Goal: Task Accomplishment & Management: Manage account settings

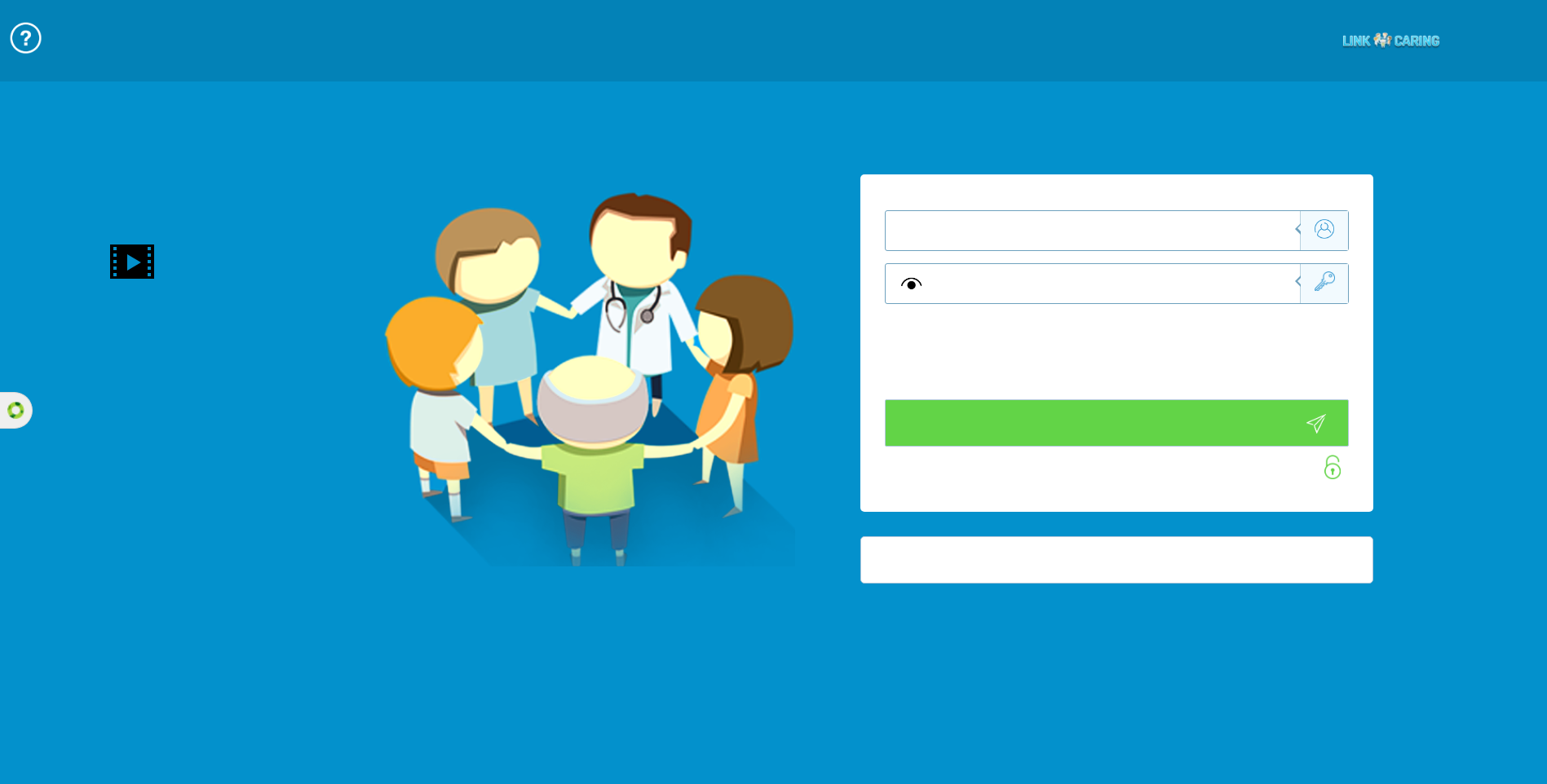
type input "התחבר עכשיו"
type input "עדיין לא? [PERSON_NAME] חשבון!"
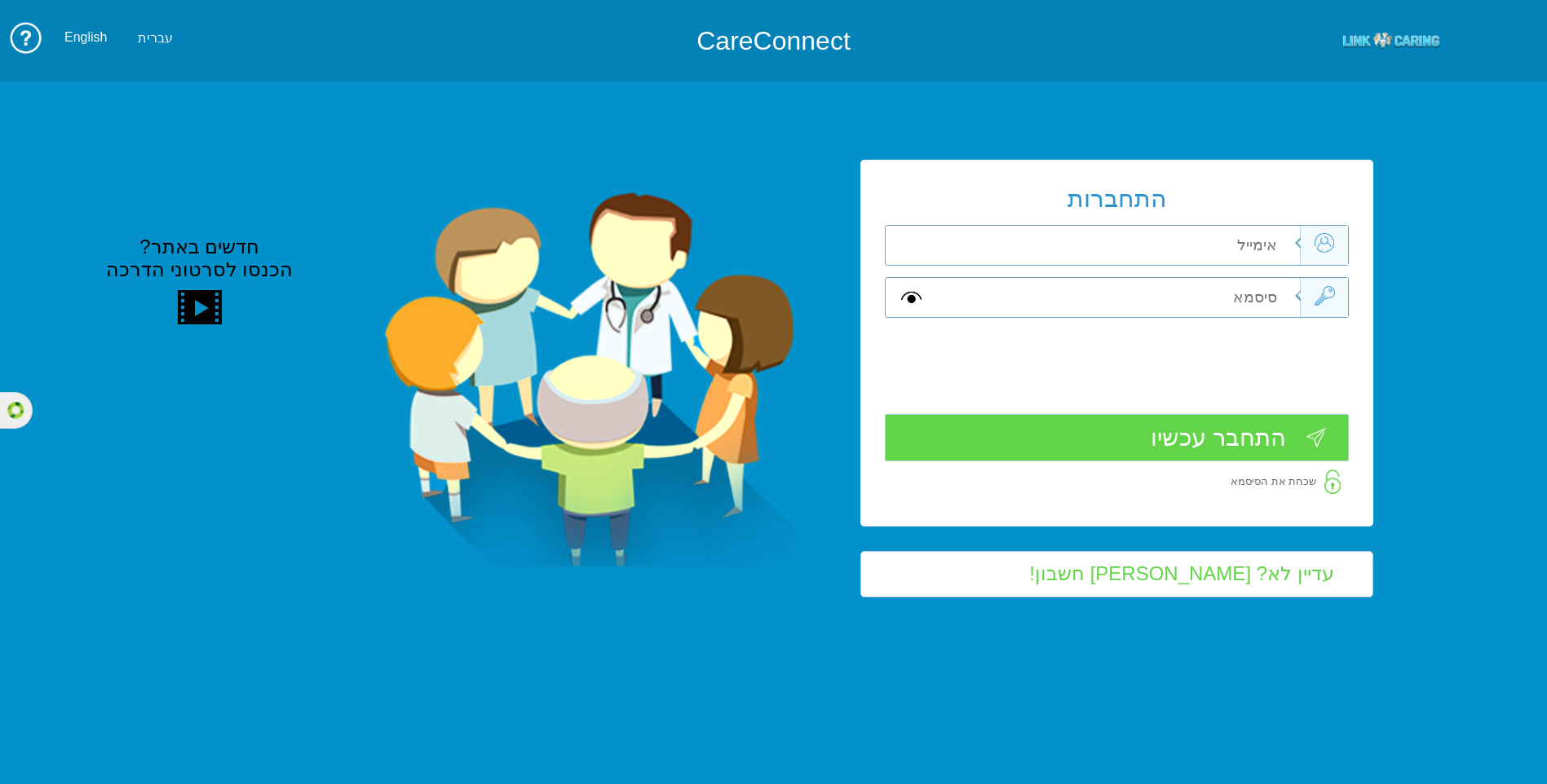
click at [1182, 250] on input "text" at bounding box center [1116, 245] width 366 height 39
type input "[EMAIL_ADDRESS][DOMAIN_NAME]"
click at [1220, 288] on input "text" at bounding box center [1116, 297] width 366 height 39
paste input "m308609257"
type input "m308609257"
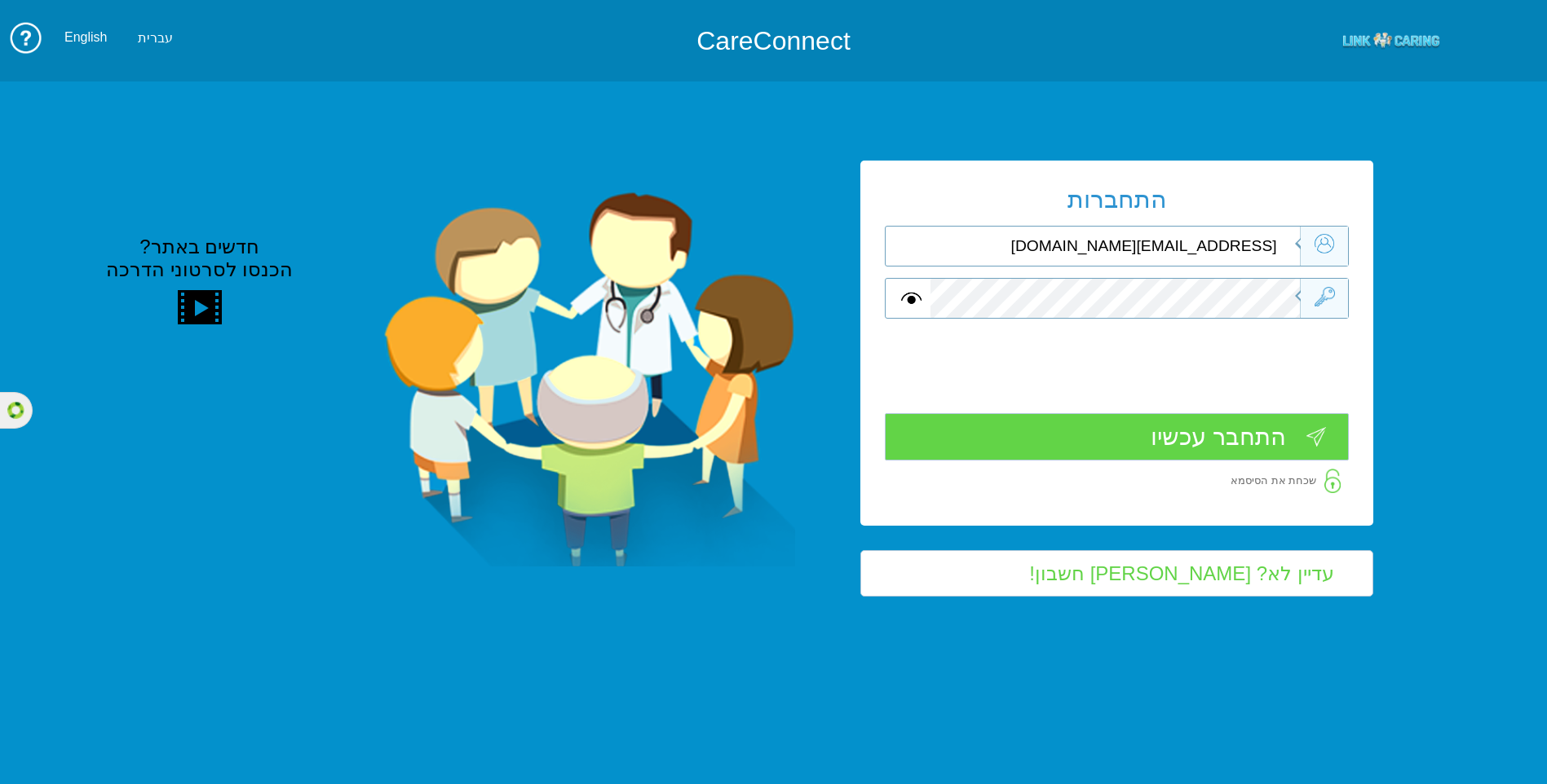
click at [1252, 440] on input "התחבר עכשיו" at bounding box center [1116, 437] width 464 height 47
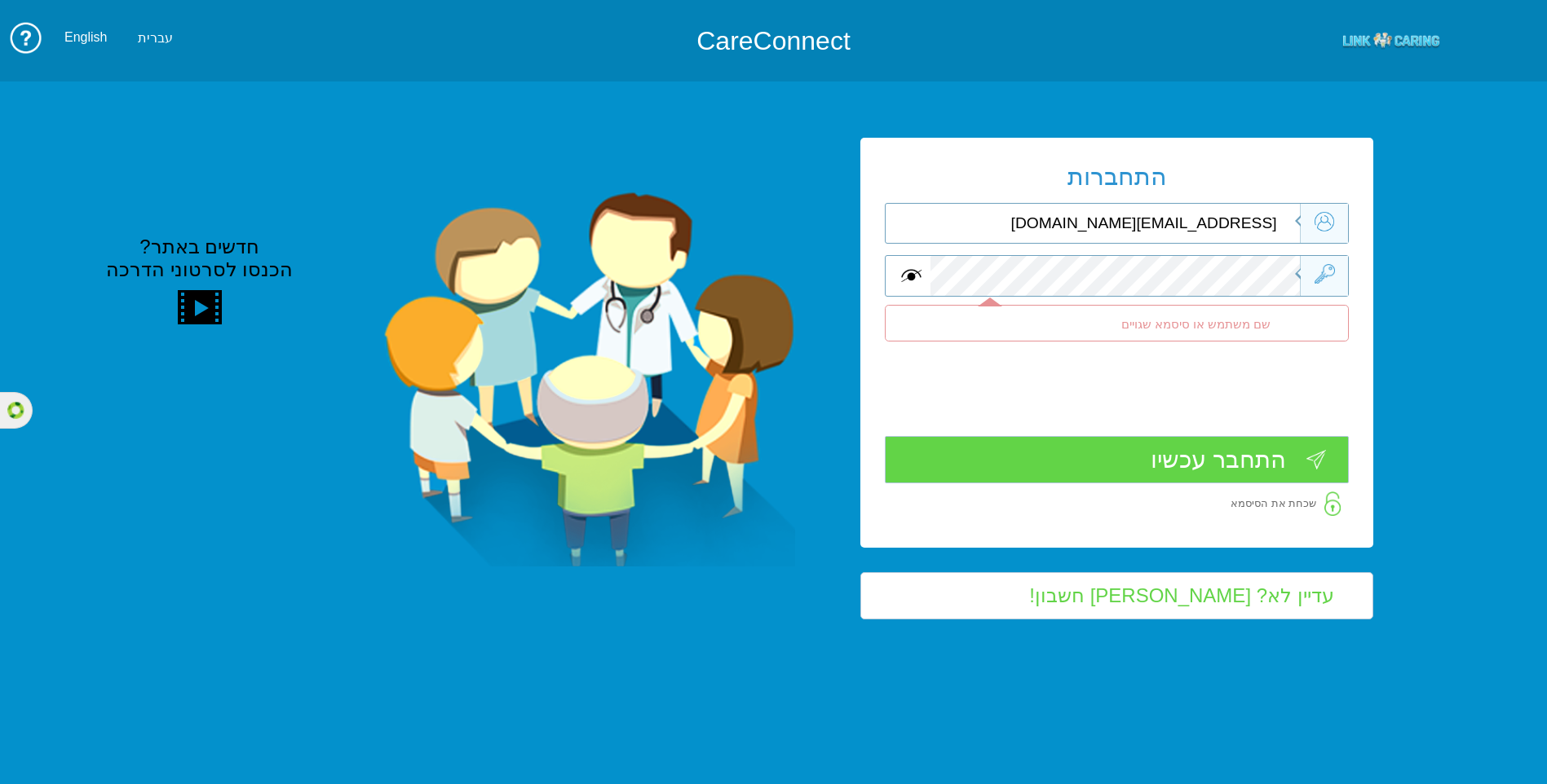
click at [921, 279] on span at bounding box center [911, 274] width 20 height 19
click at [901, 284] on span at bounding box center [911, 274] width 20 height 19
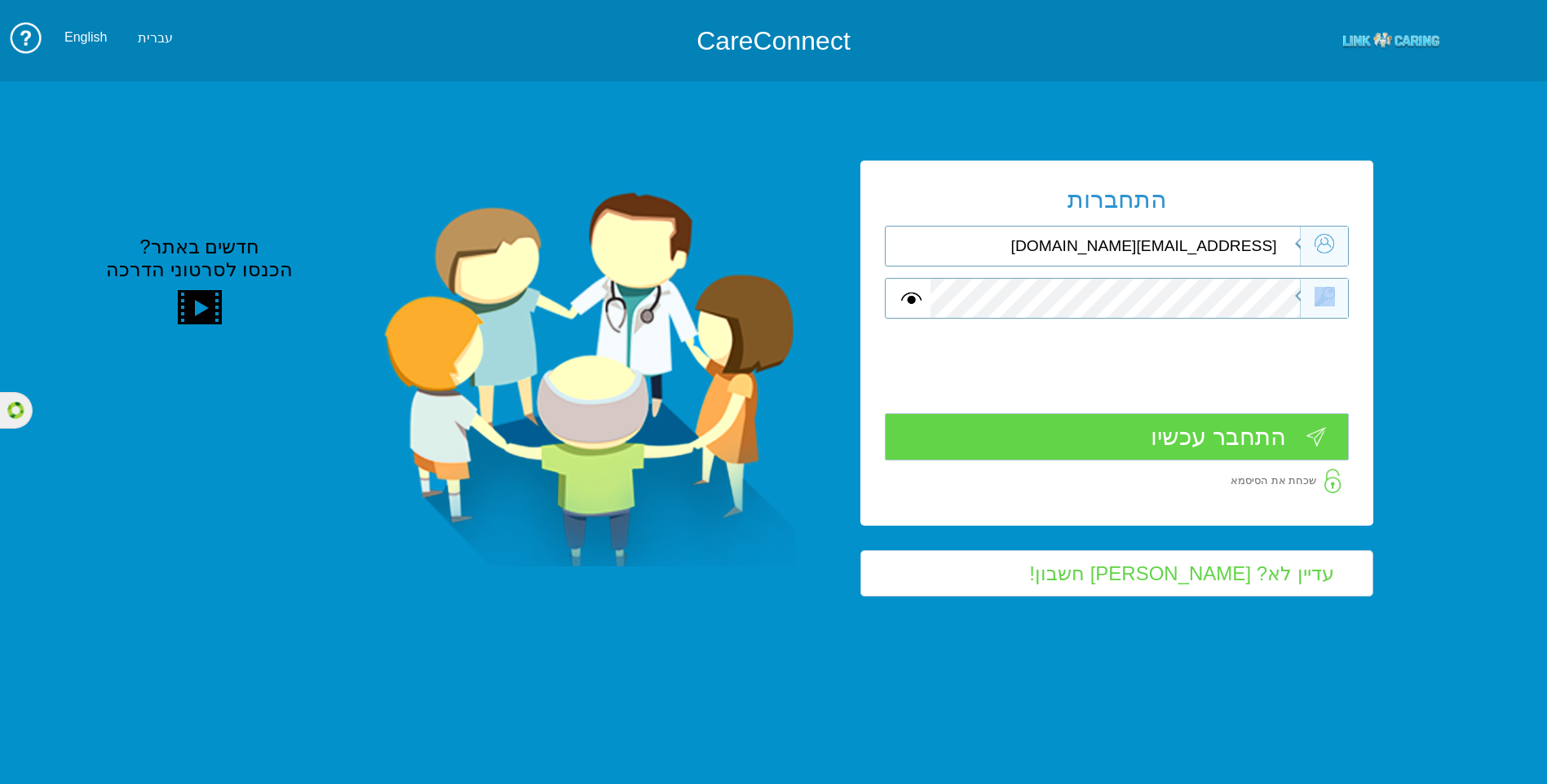
click at [1227, 276] on div "התחברות [EMAIL_ADDRESS][DOMAIN_NAME] שדה חובה שם משתמש או סיסמא שגויים שדה חובה…" at bounding box center [1116, 343] width 513 height 365
click at [1227, 257] on input "[EMAIL_ADDRESS][DOMAIN_NAME]" at bounding box center [1116, 246] width 366 height 39
click at [1233, 242] on input "[EMAIL_ADDRESS][DOMAIN_NAME]" at bounding box center [1116, 246] width 366 height 39
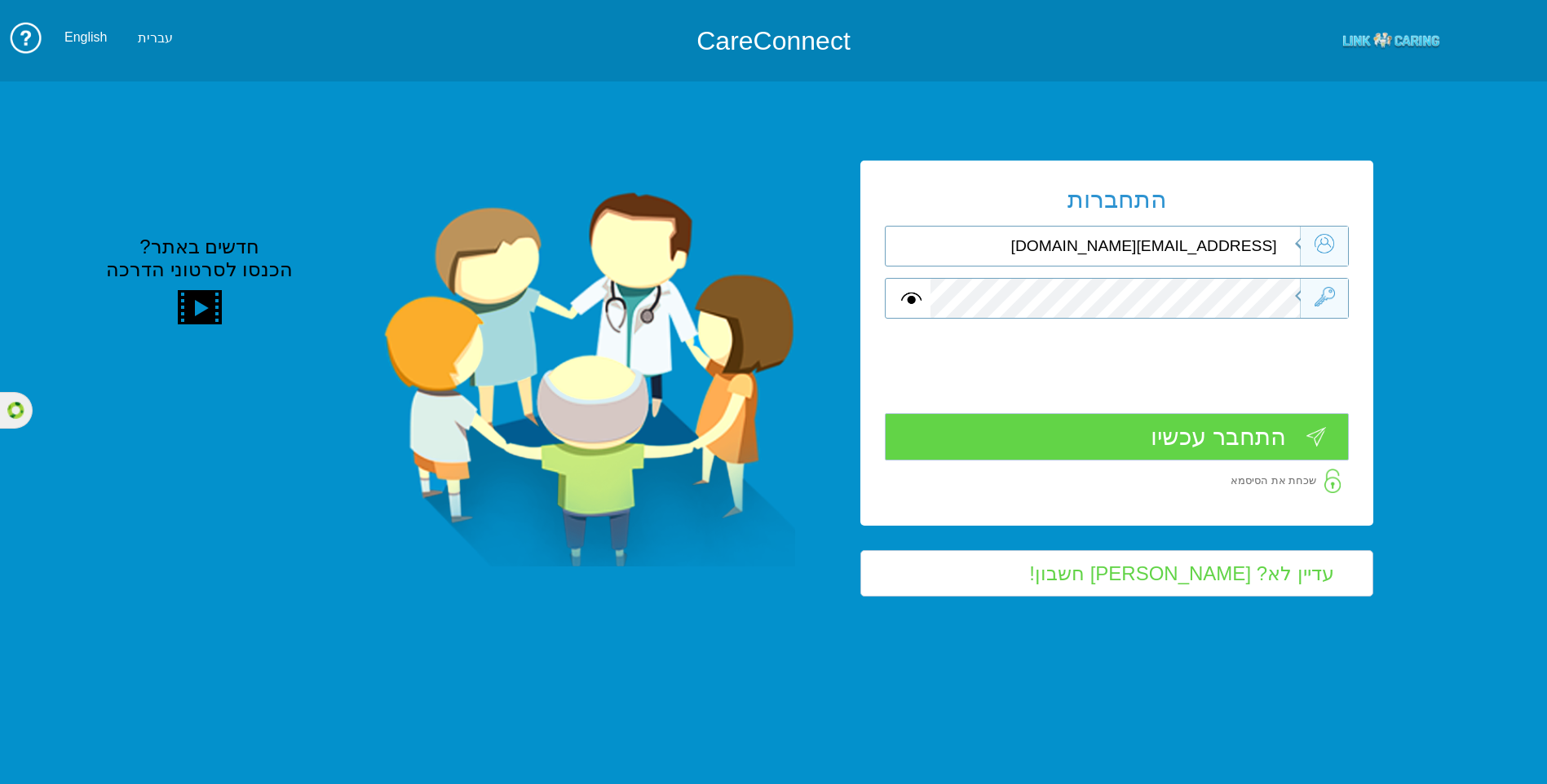
click at [1233, 242] on input "[EMAIL_ADDRESS][DOMAIN_NAME]" at bounding box center [1116, 246] width 366 height 39
click at [1257, 246] on input "[EMAIL_ADDRESS][DOMAIN_NAME]" at bounding box center [1116, 246] width 366 height 39
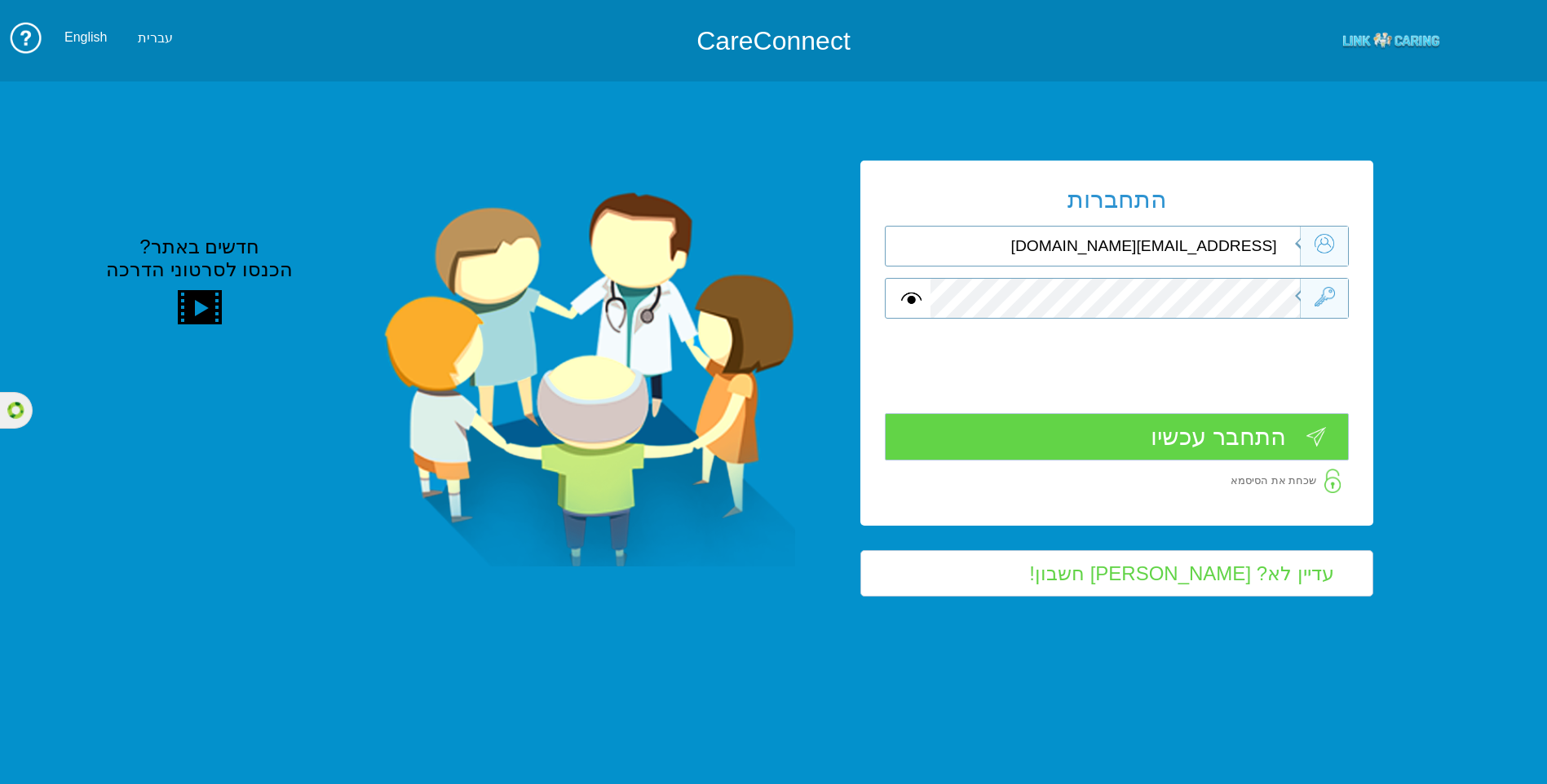
click at [1257, 246] on input "[EMAIL_ADDRESS][DOMAIN_NAME]" at bounding box center [1116, 246] width 366 height 39
